Goal: Task Accomplishment & Management: Manage account settings

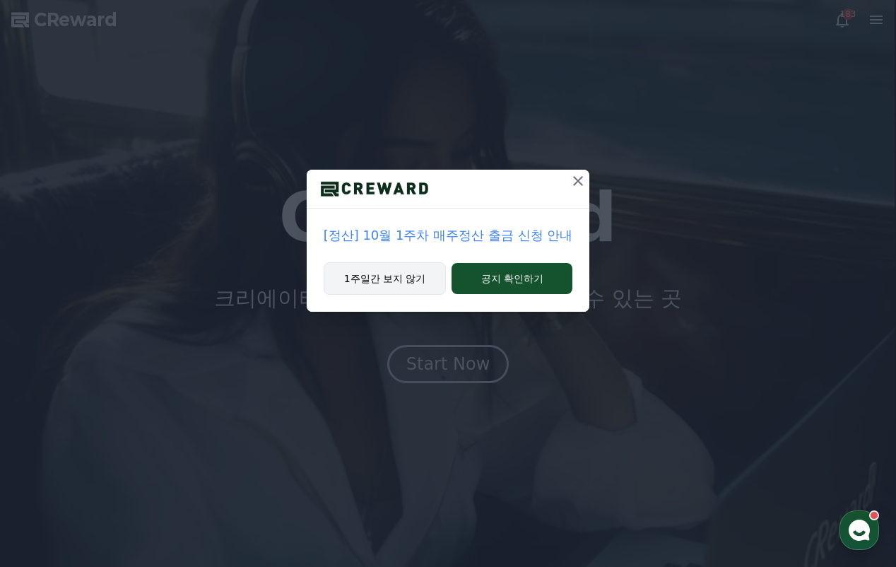
click at [411, 283] on button "1주일간 보지 않기" at bounding box center [385, 278] width 123 height 33
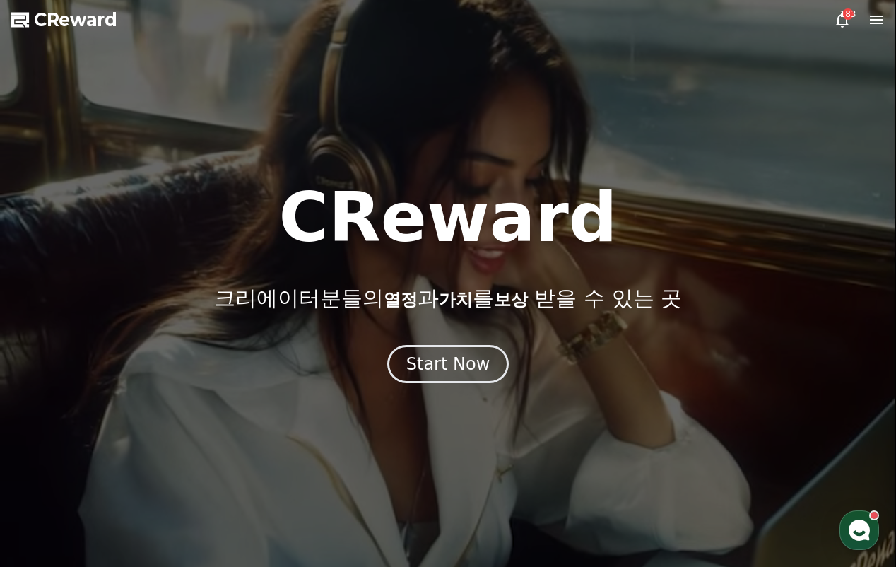
click at [873, 15] on icon at bounding box center [876, 19] width 17 height 17
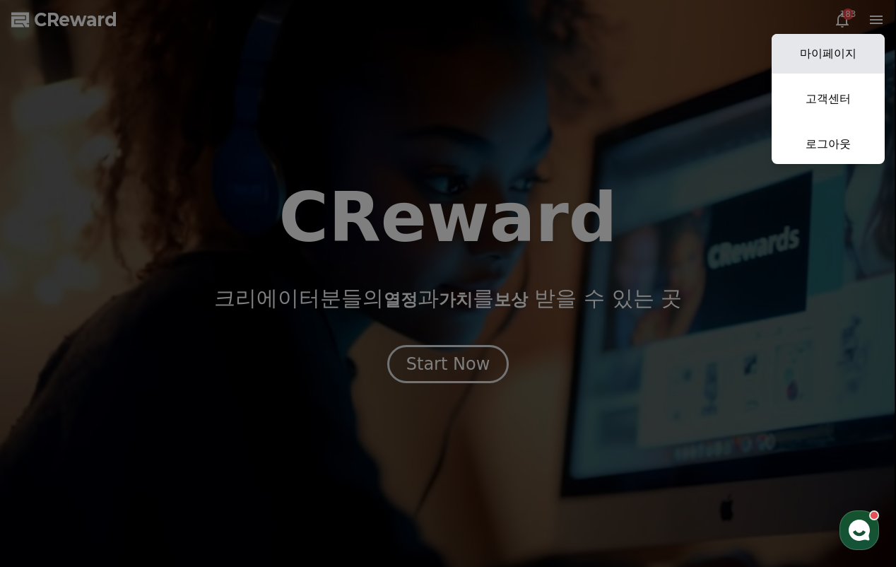
click at [855, 47] on link "마이페이지" at bounding box center [828, 54] width 113 height 40
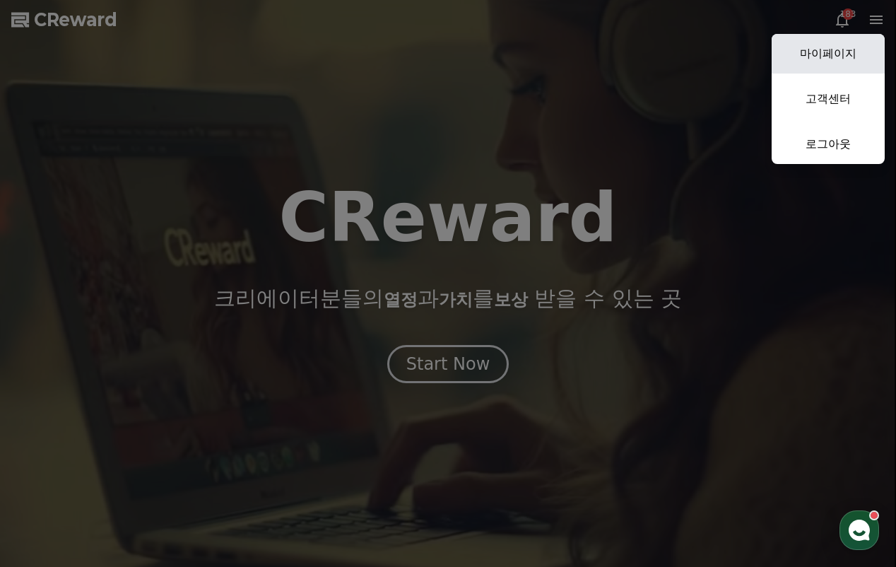
select select "**********"
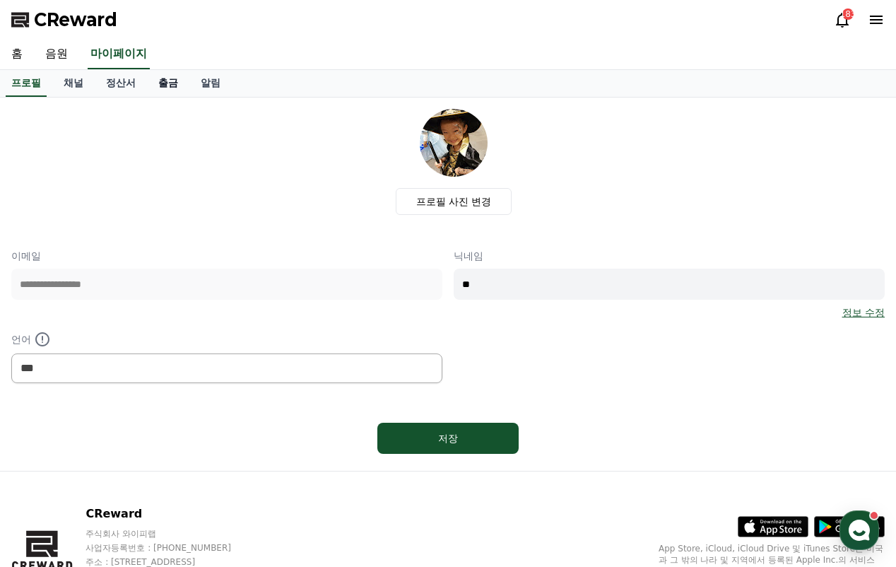
click at [160, 84] on link "출금" at bounding box center [168, 83] width 42 height 27
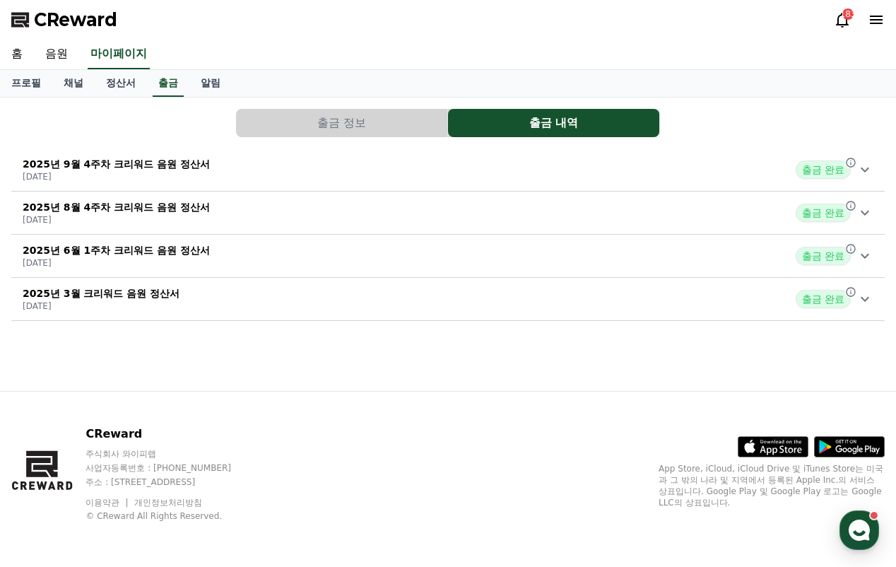
click at [349, 126] on button "출금 정보" at bounding box center [341, 123] width 211 height 28
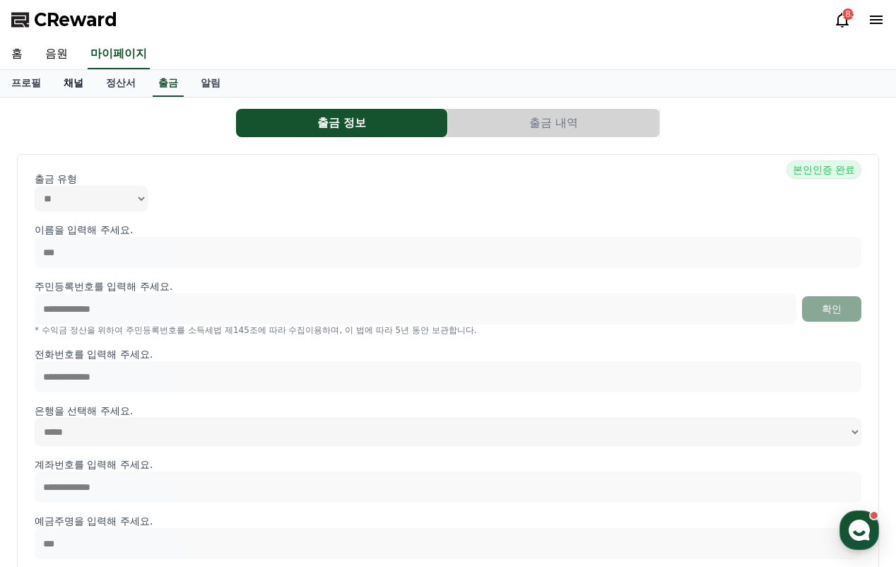
click at [67, 84] on link "채널" at bounding box center [73, 83] width 42 height 27
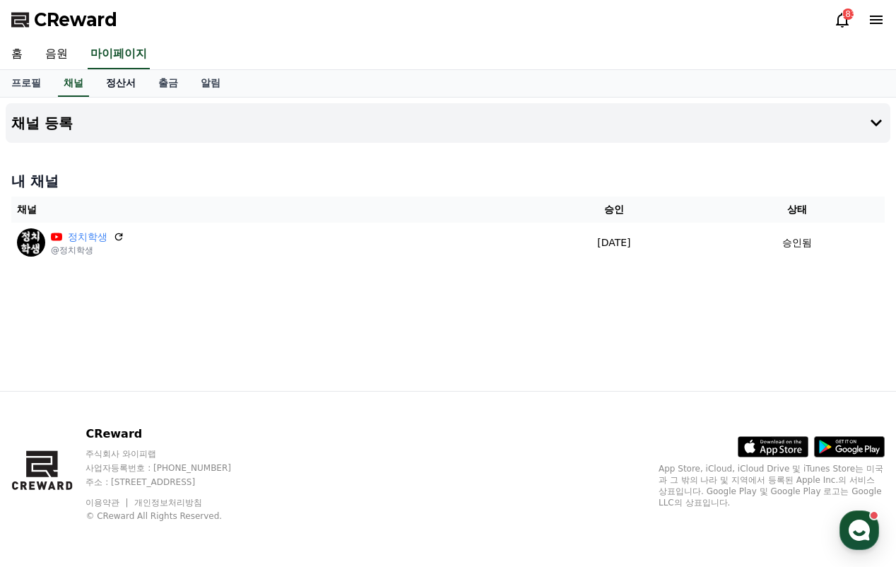
click at [113, 82] on link "정산서" at bounding box center [121, 83] width 52 height 27
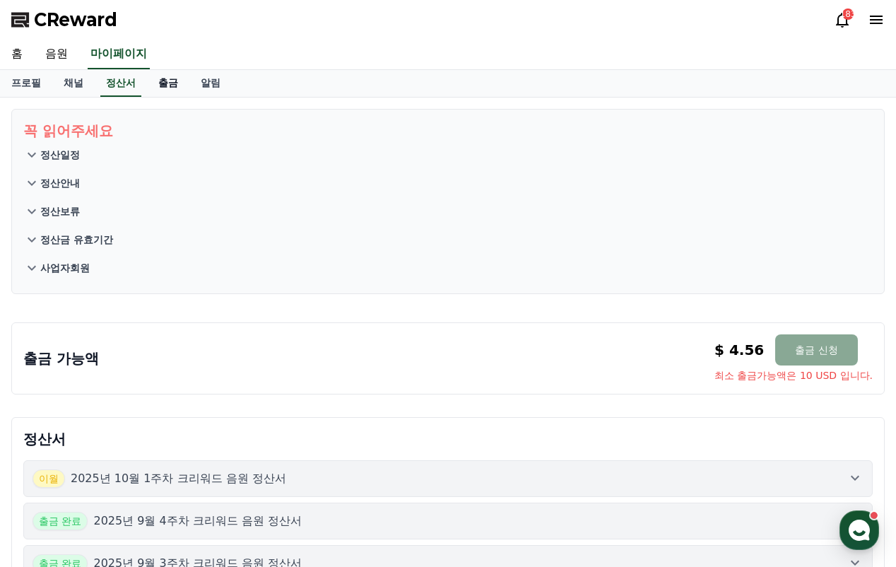
click at [158, 88] on link "출금" at bounding box center [168, 83] width 42 height 27
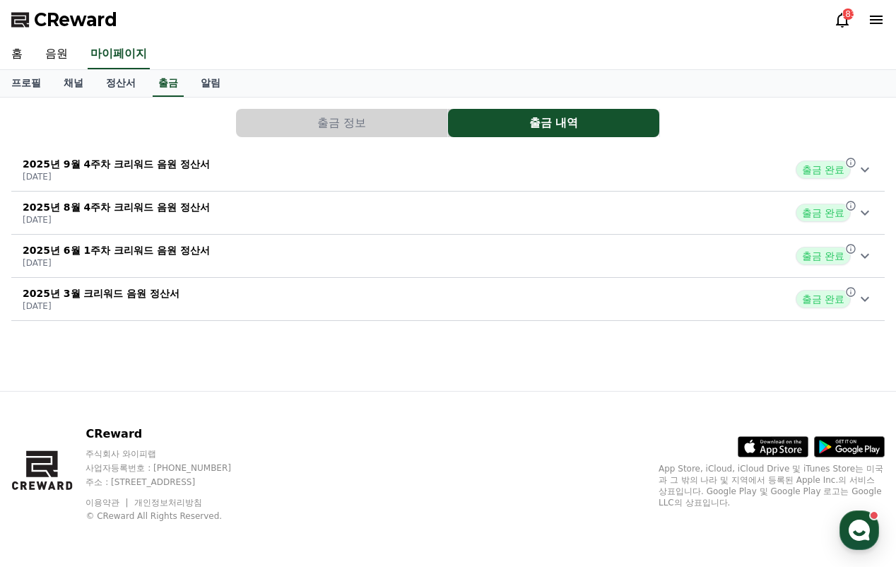
click at [868, 169] on icon at bounding box center [865, 170] width 8 height 5
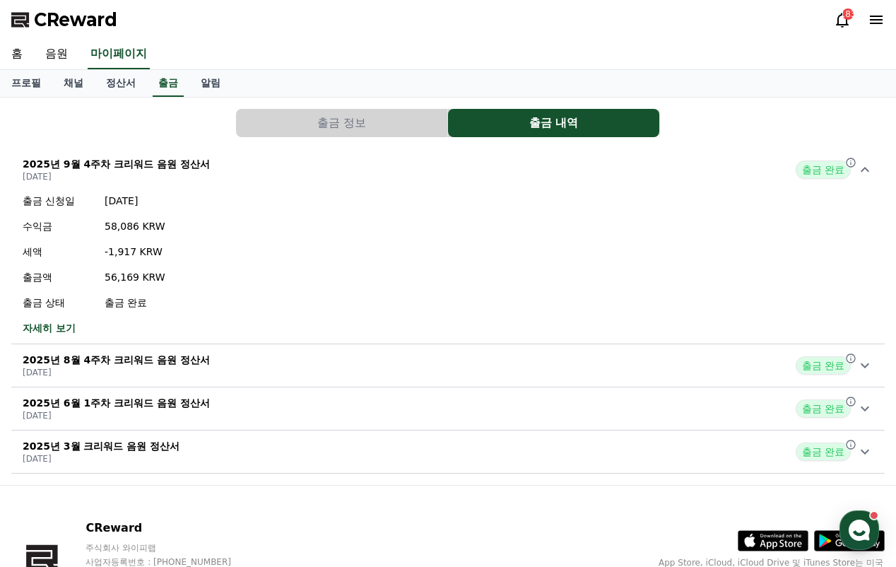
click at [868, 169] on icon at bounding box center [865, 169] width 17 height 17
